Goal: Information Seeking & Learning: Learn about a topic

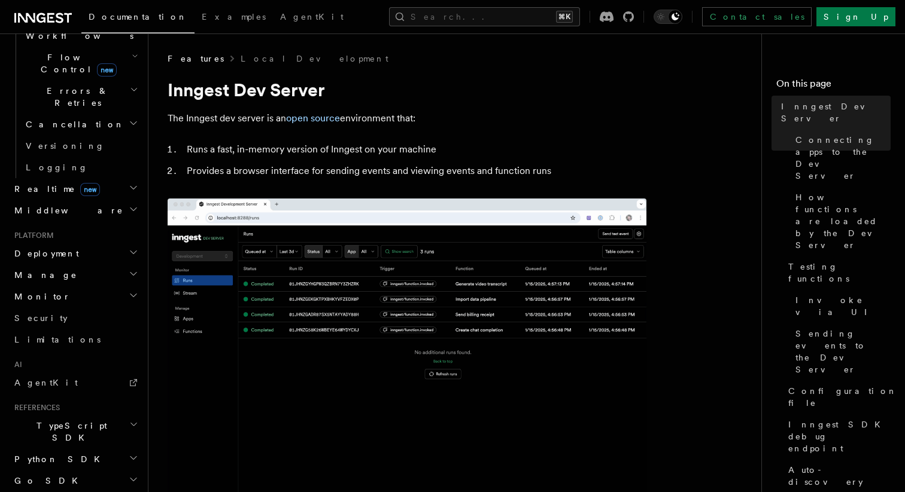
scroll to position [536, 0]
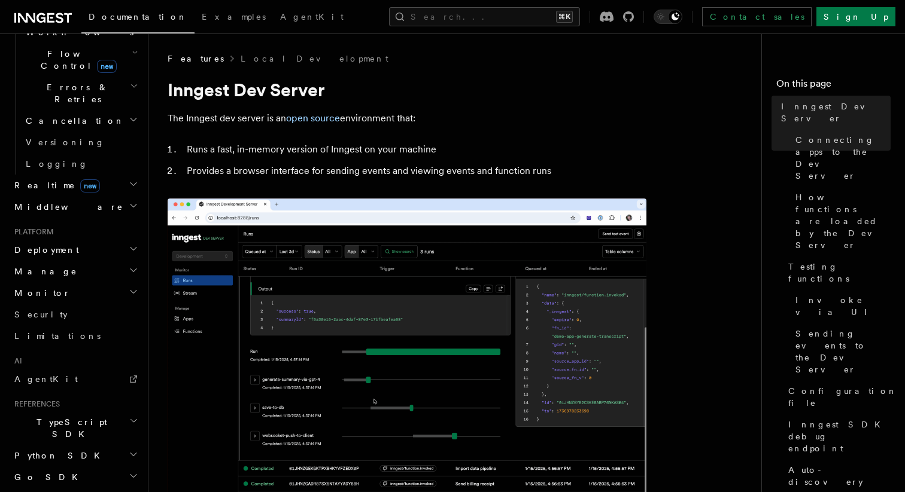
click at [93, 282] on h2 "Monitor" at bounding box center [75, 293] width 131 height 22
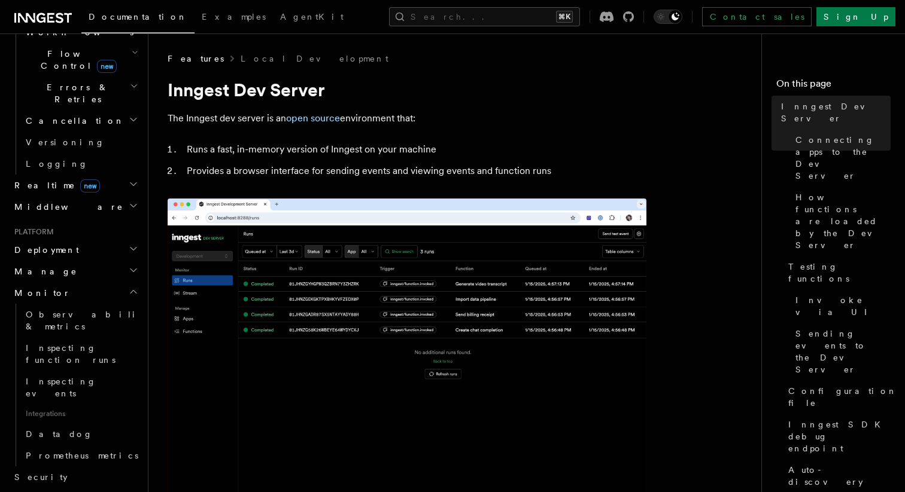
click at [93, 282] on h2 "Monitor" at bounding box center [75, 293] width 131 height 22
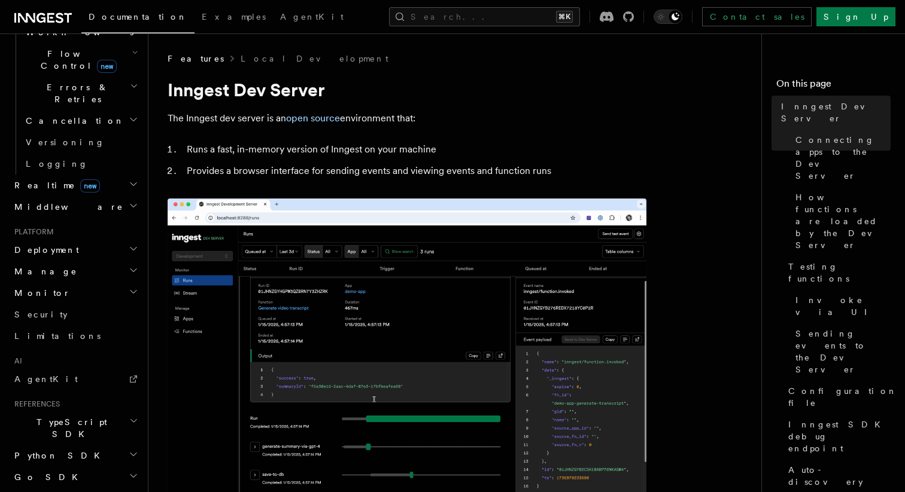
click at [95, 261] on h2 "Manage" at bounding box center [75, 272] width 131 height 22
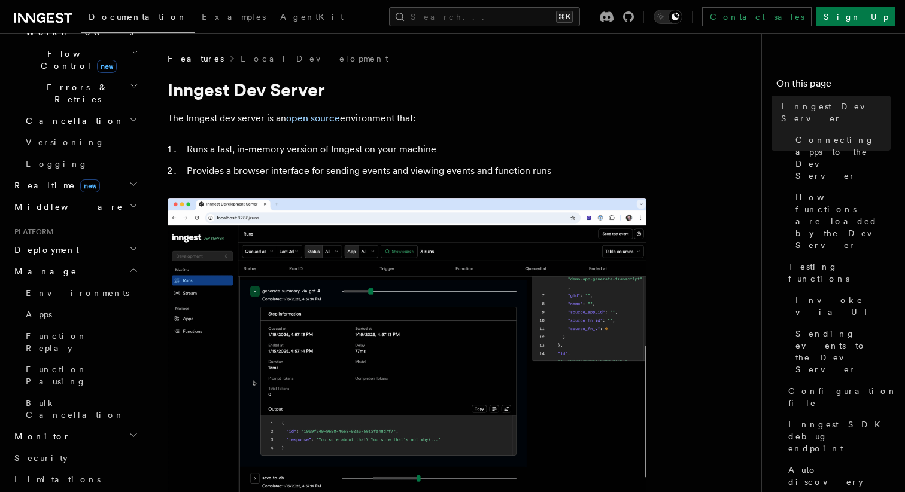
click at [95, 261] on h2 "Manage" at bounding box center [75, 272] width 131 height 22
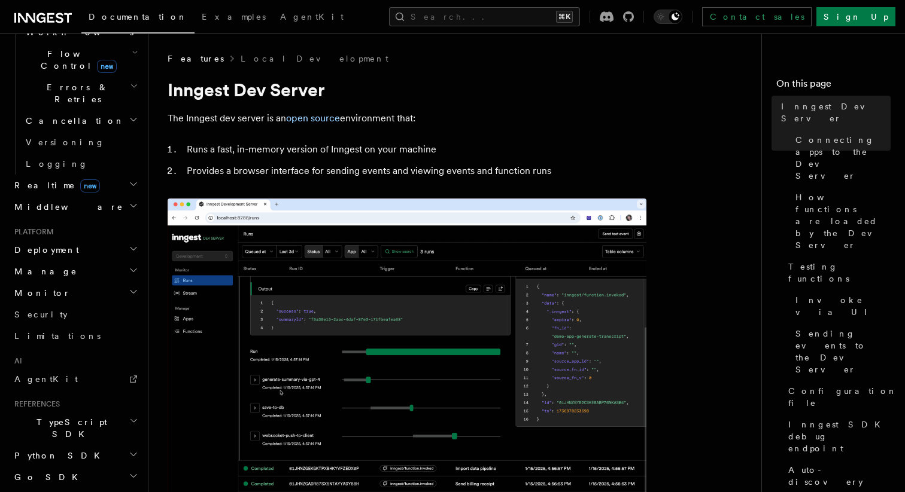
click at [100, 239] on h2 "Deployment" at bounding box center [75, 250] width 131 height 22
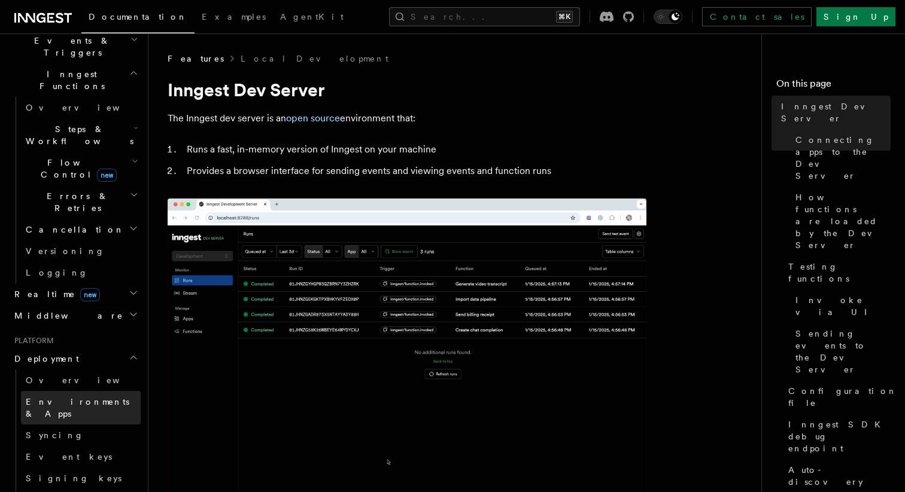
scroll to position [417, 0]
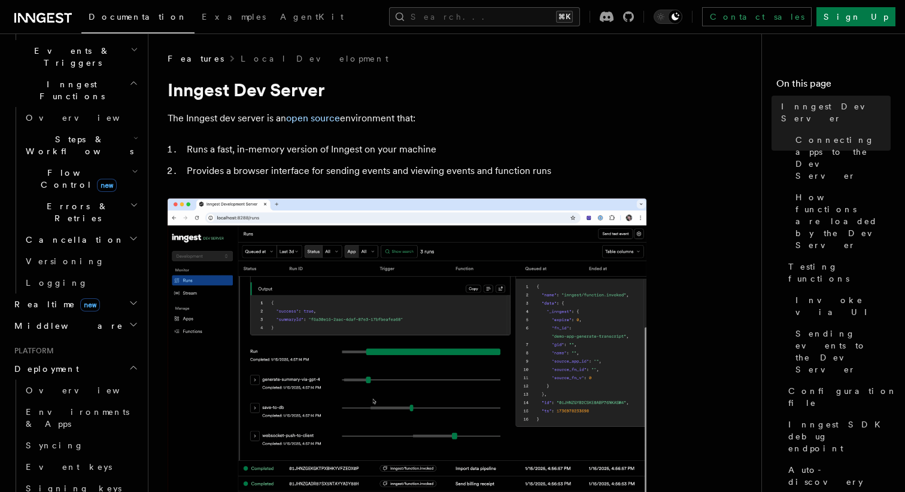
click at [102, 294] on h2 "Realtime new" at bounding box center [75, 305] width 131 height 22
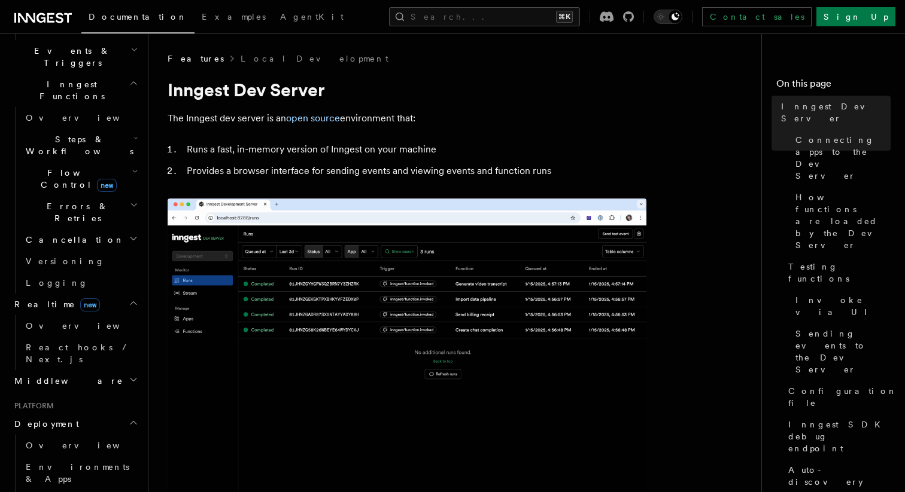
click at [80, 299] on span "new" at bounding box center [90, 305] width 20 height 13
click at [17, 294] on h2 "Realtime new" at bounding box center [75, 305] width 131 height 22
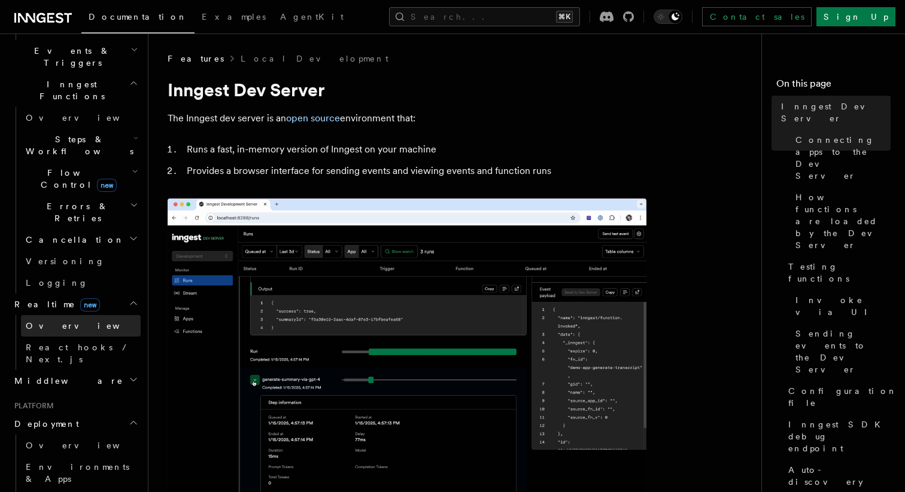
click at [56, 321] on span "Overview" at bounding box center [87, 326] width 123 height 10
